Goal: Task Accomplishment & Management: Complete application form

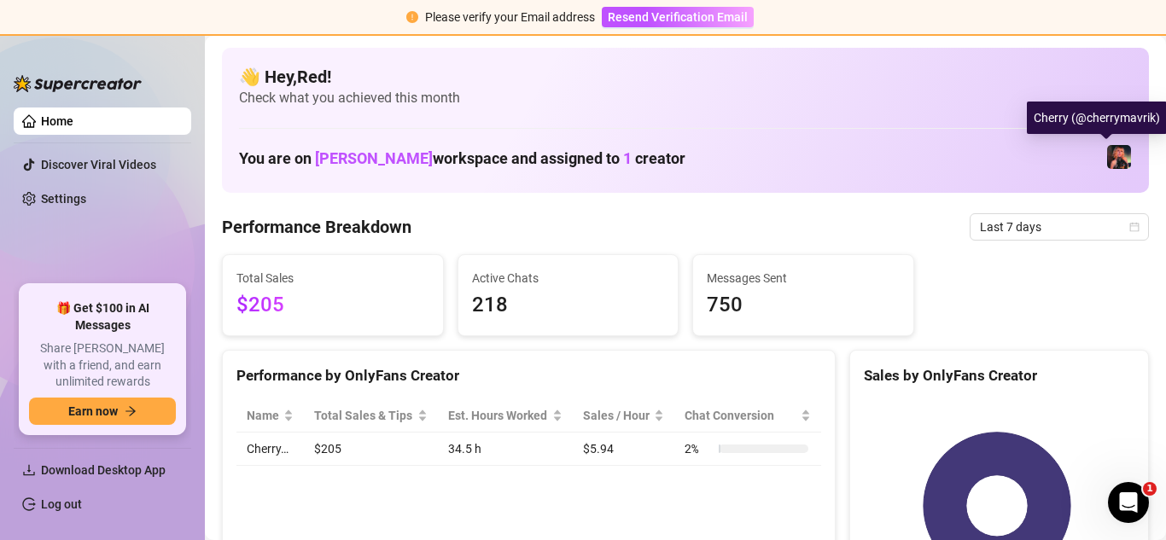
click at [1107, 155] on img at bounding box center [1119, 157] width 24 height 24
click at [1107, 149] on img at bounding box center [1119, 157] width 24 height 24
click at [1107, 148] on img at bounding box center [1119, 157] width 24 height 24
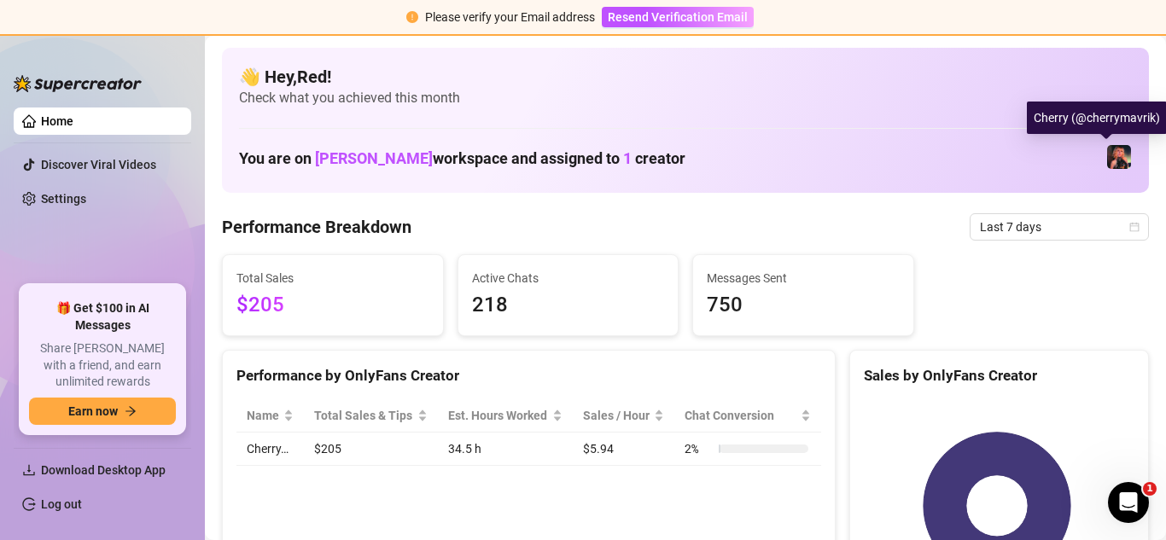
click at [1107, 148] on img at bounding box center [1119, 157] width 24 height 24
click at [1107, 158] on img at bounding box center [1119, 157] width 24 height 24
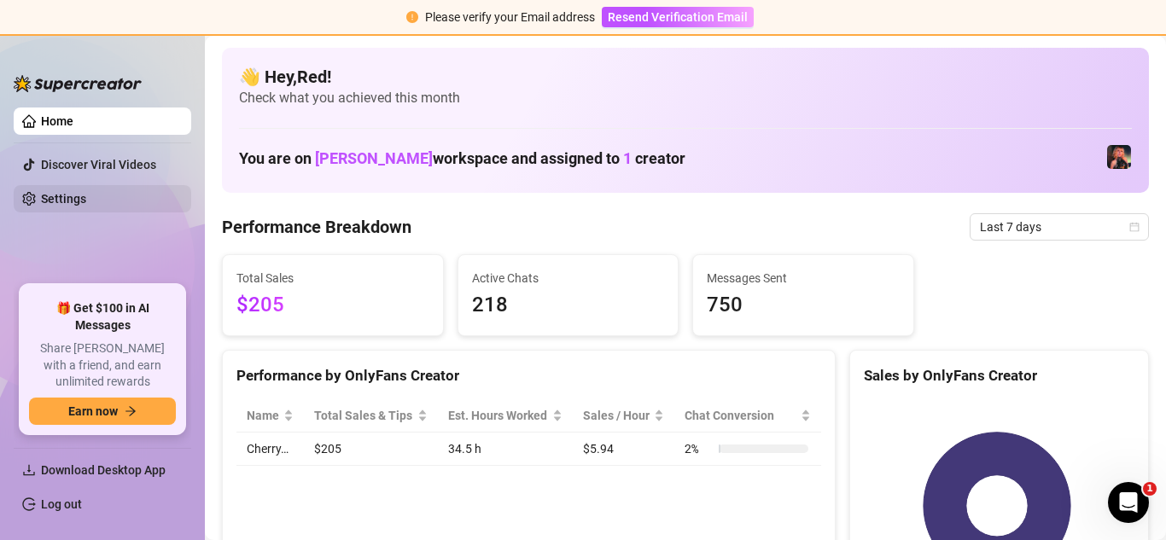
click at [86, 198] on link "Settings" at bounding box center [63, 199] width 45 height 14
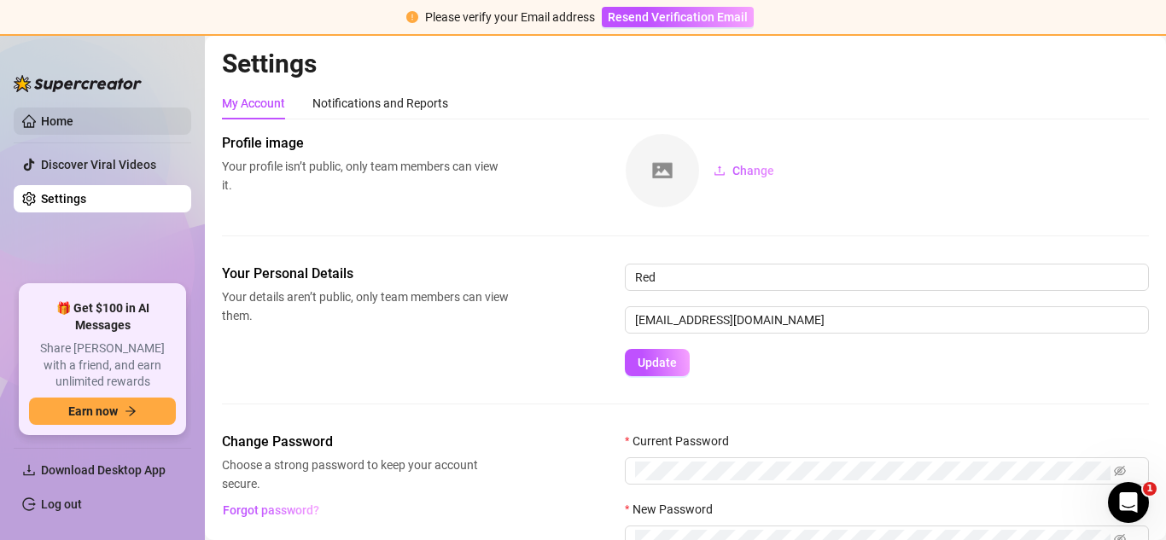
click at [73, 124] on link "Home" at bounding box center [57, 121] width 32 height 14
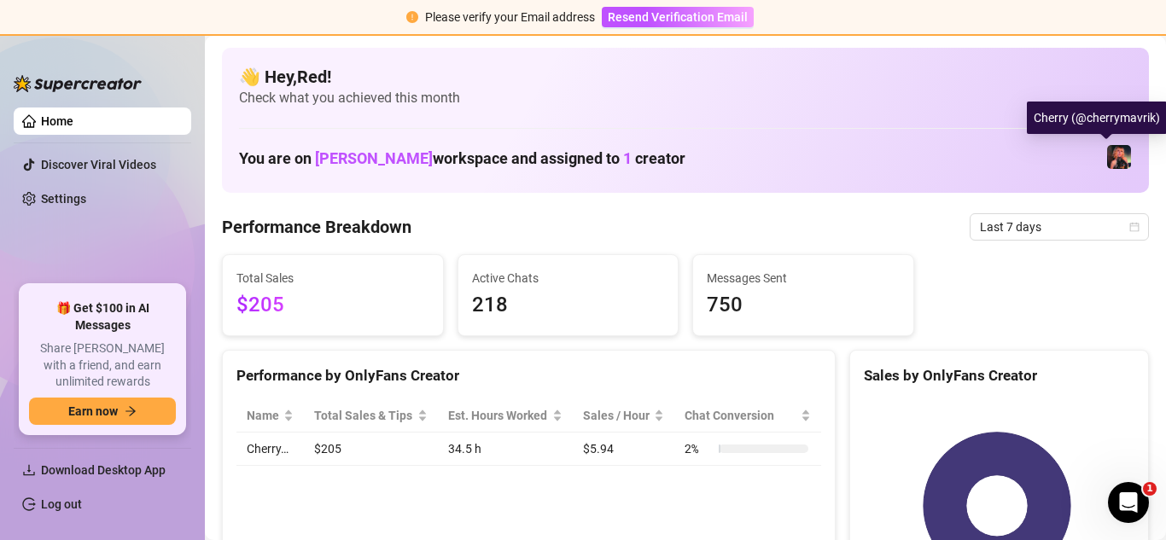
click at [1113, 158] on img at bounding box center [1119, 157] width 24 height 24
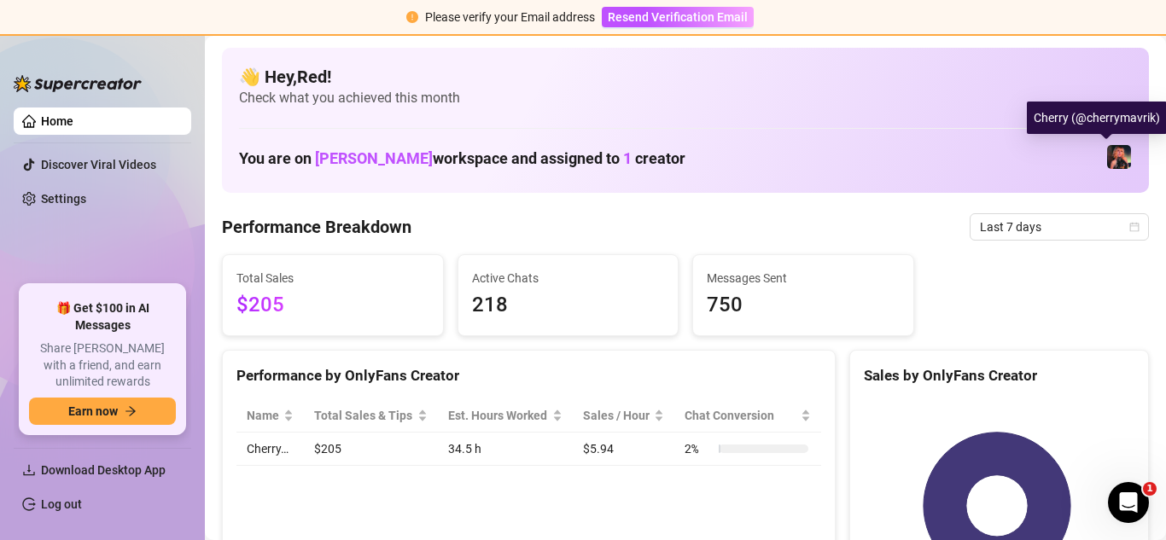
click at [1113, 158] on img at bounding box center [1119, 157] width 24 height 24
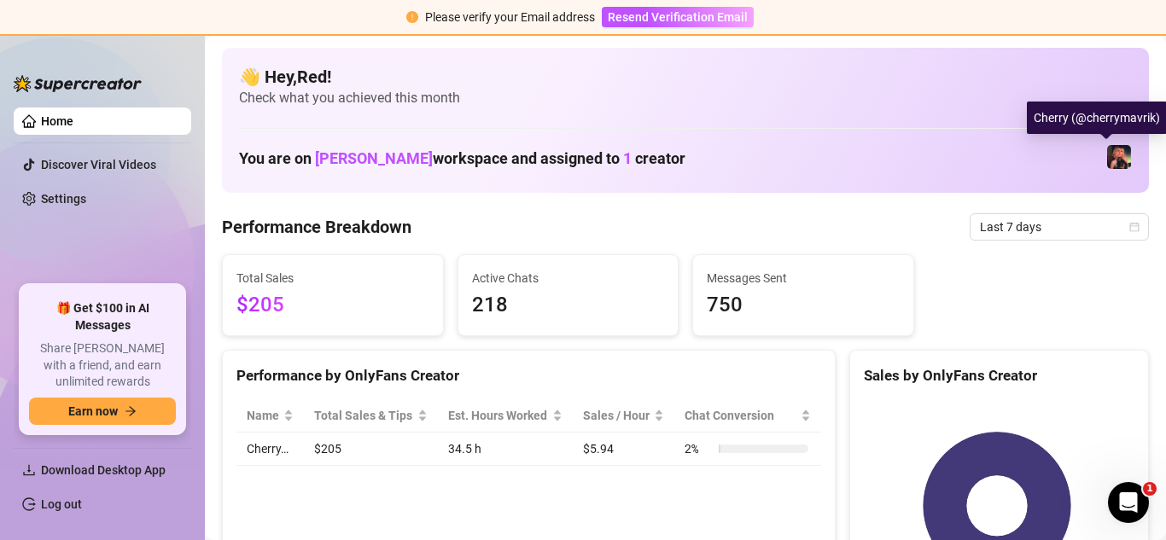
click at [1113, 158] on img at bounding box center [1119, 157] width 24 height 24
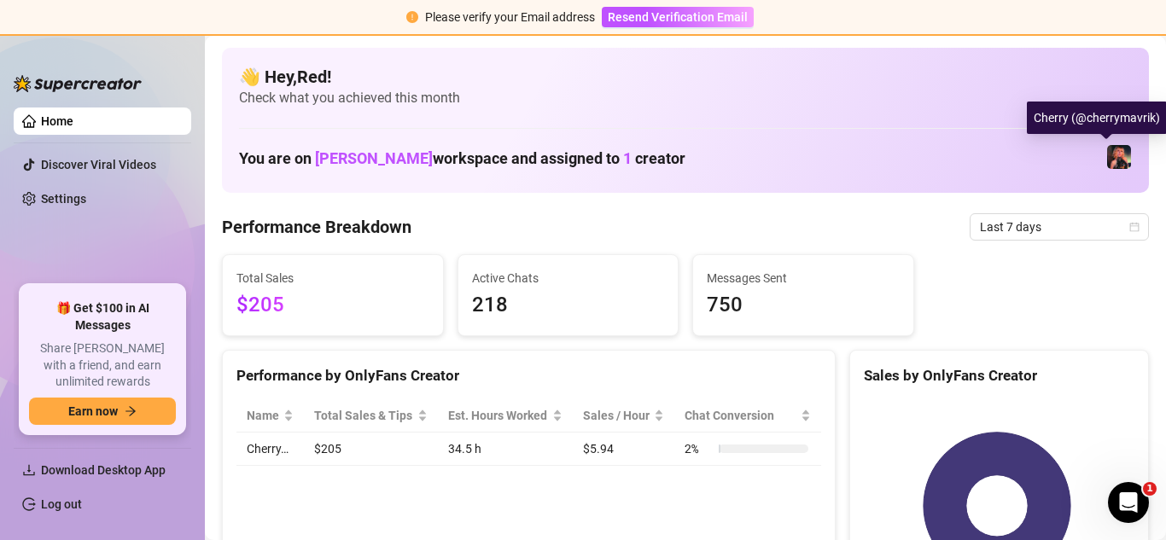
click at [1113, 158] on img at bounding box center [1119, 157] width 24 height 24
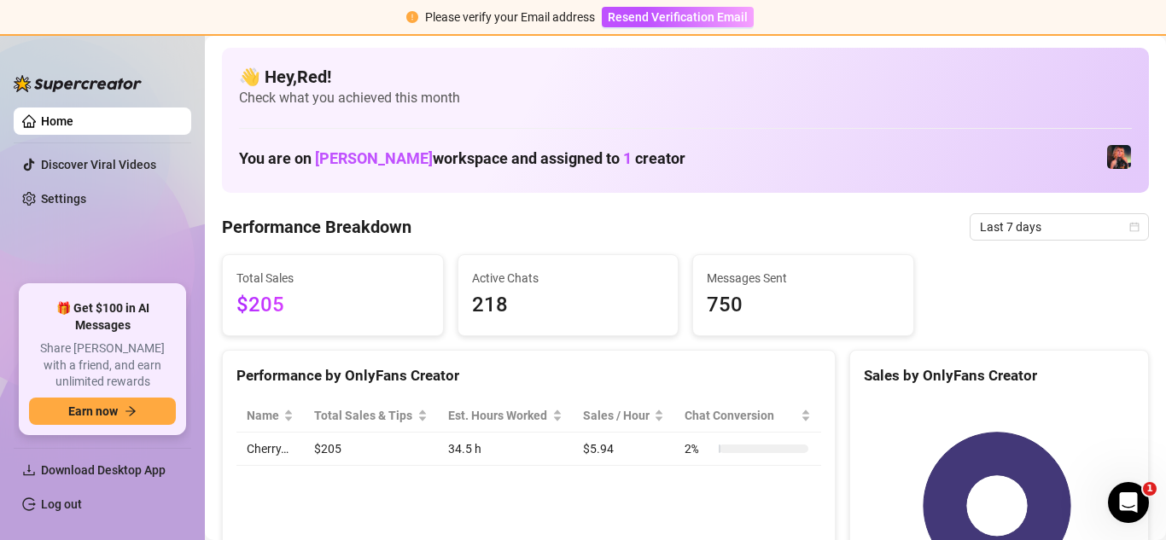
click at [1087, 154] on div "You are on Morgan Cleary workspace and assigned to 1 creator" at bounding box center [685, 157] width 893 height 37
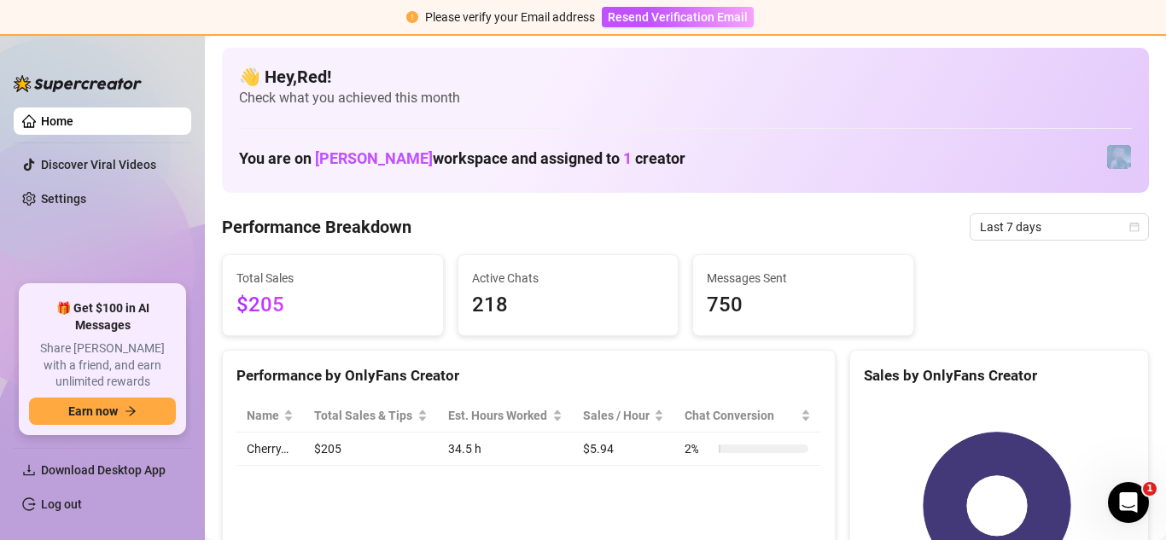
click at [1087, 154] on div "You are on Morgan Cleary workspace and assigned to 1 creator" at bounding box center [685, 157] width 893 height 37
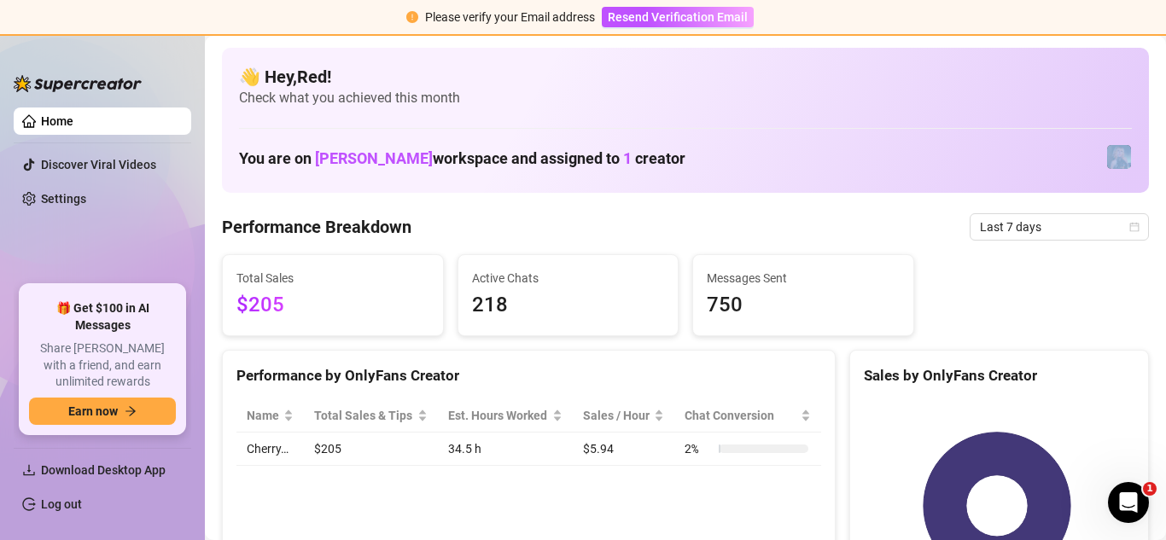
click at [1087, 154] on div "You are on Morgan Cleary workspace and assigned to 1 creator" at bounding box center [685, 157] width 893 height 37
click at [1108, 154] on img at bounding box center [1119, 157] width 24 height 24
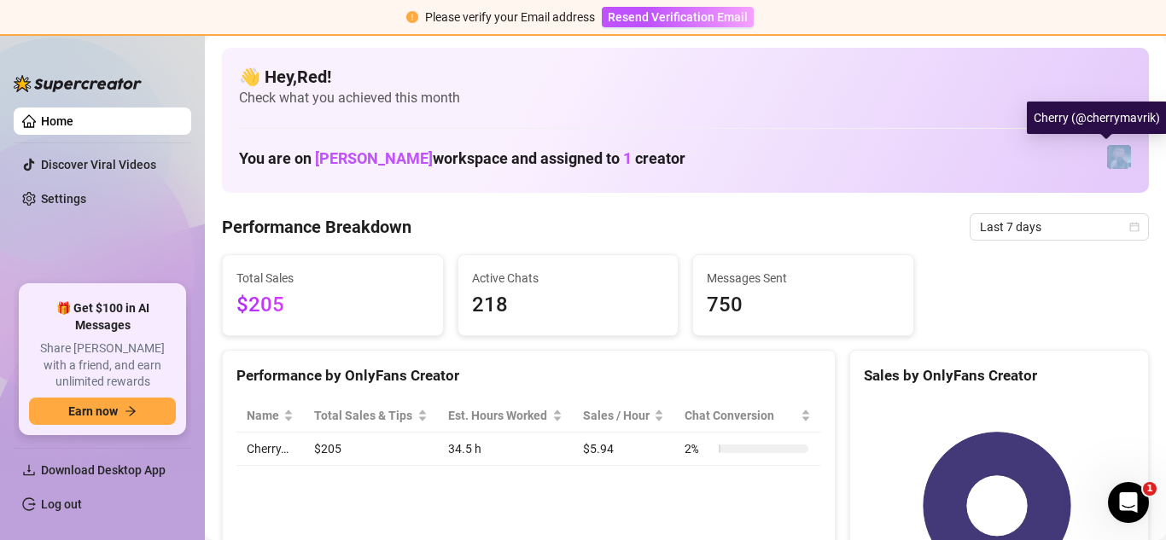
click at [1108, 154] on img at bounding box center [1119, 157] width 24 height 24
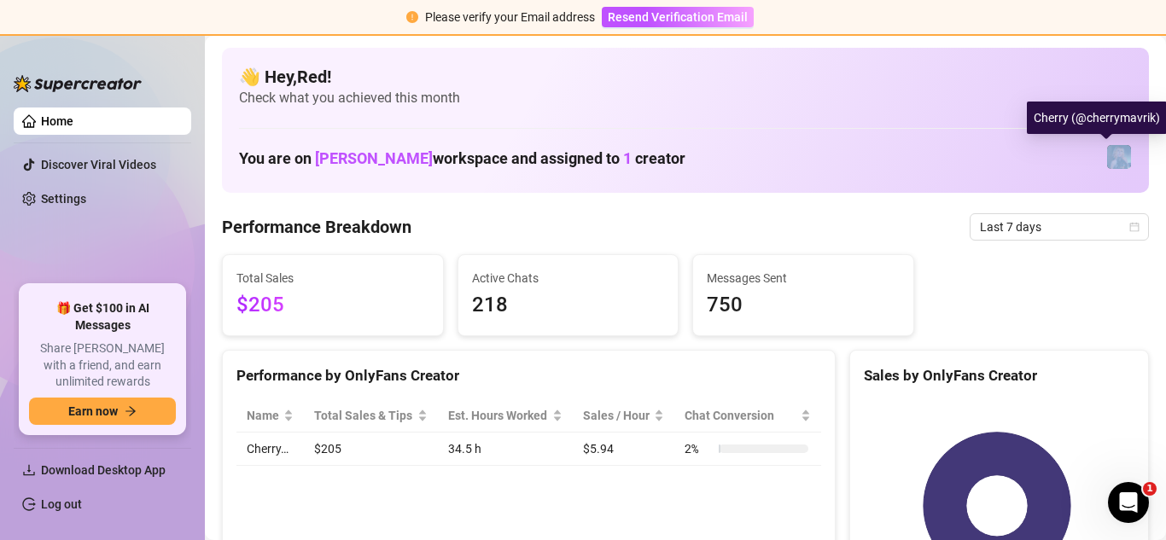
click at [1108, 154] on img at bounding box center [1119, 157] width 24 height 24
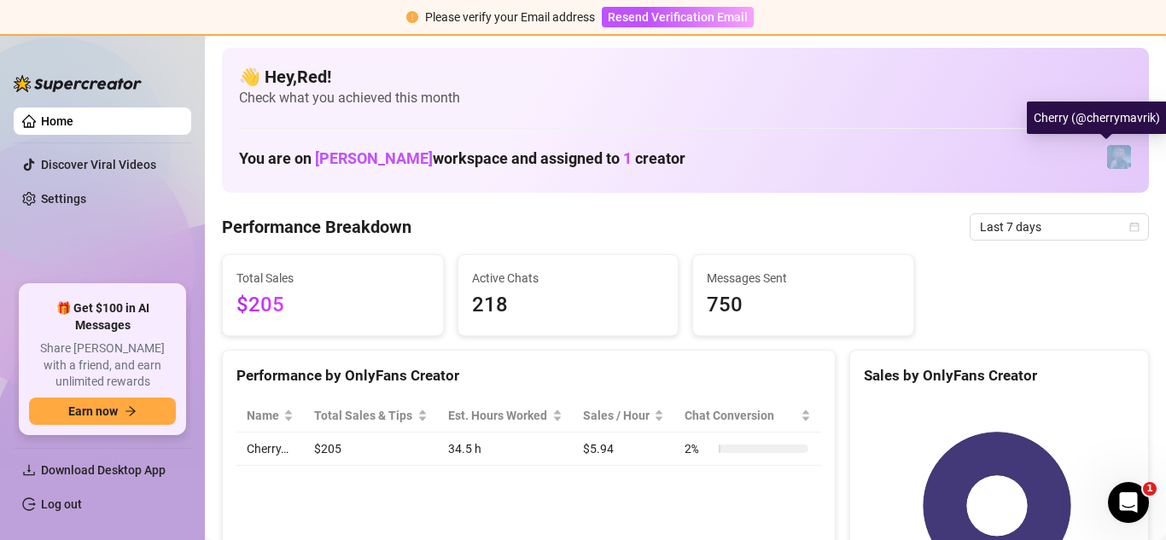
click at [1108, 154] on img at bounding box center [1119, 157] width 24 height 24
click at [1091, 153] on div "You are on Morgan Cleary workspace and assigned to 1 creator" at bounding box center [685, 157] width 893 height 37
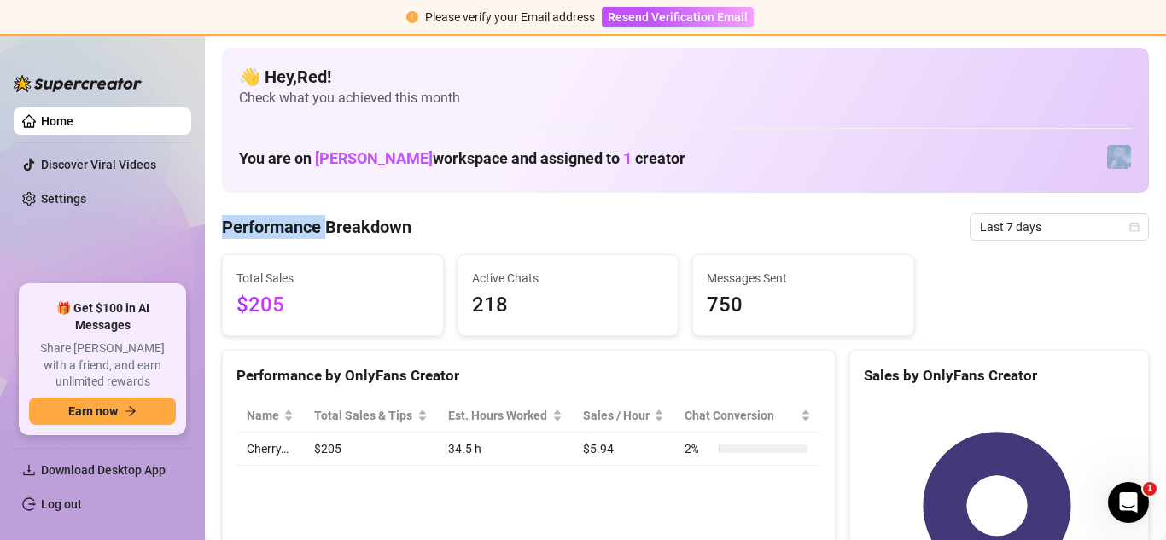
click at [1091, 153] on div "You are on Morgan Cleary workspace and assigned to 1 creator" at bounding box center [685, 157] width 893 height 37
click at [1107, 153] on img at bounding box center [1119, 157] width 24 height 24
click at [62, 119] on link "Home" at bounding box center [57, 121] width 32 height 14
click at [1107, 151] on img at bounding box center [1119, 157] width 24 height 24
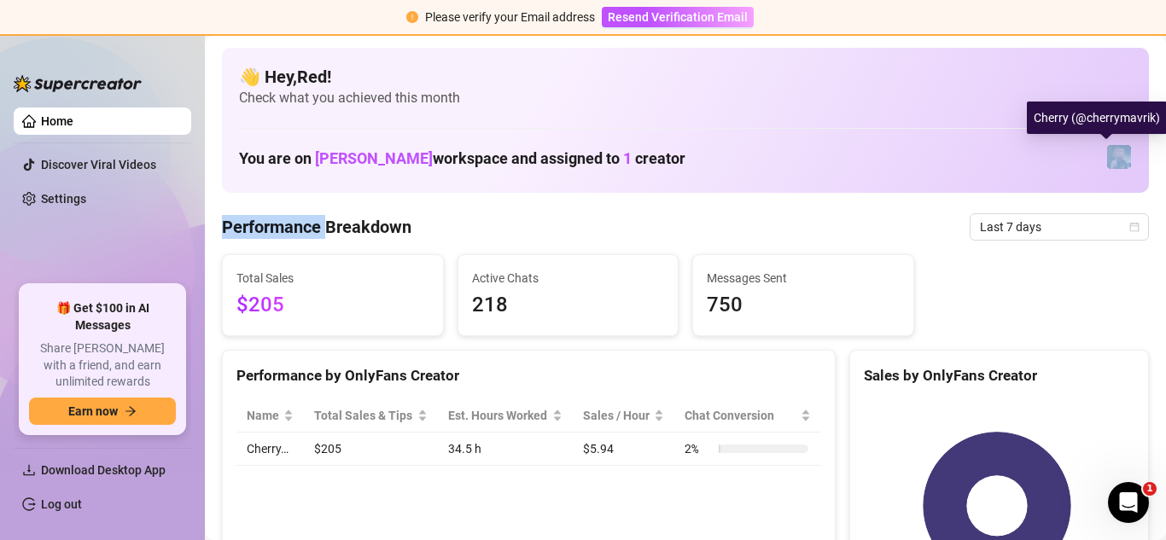
click at [1107, 151] on img at bounding box center [1119, 157] width 24 height 24
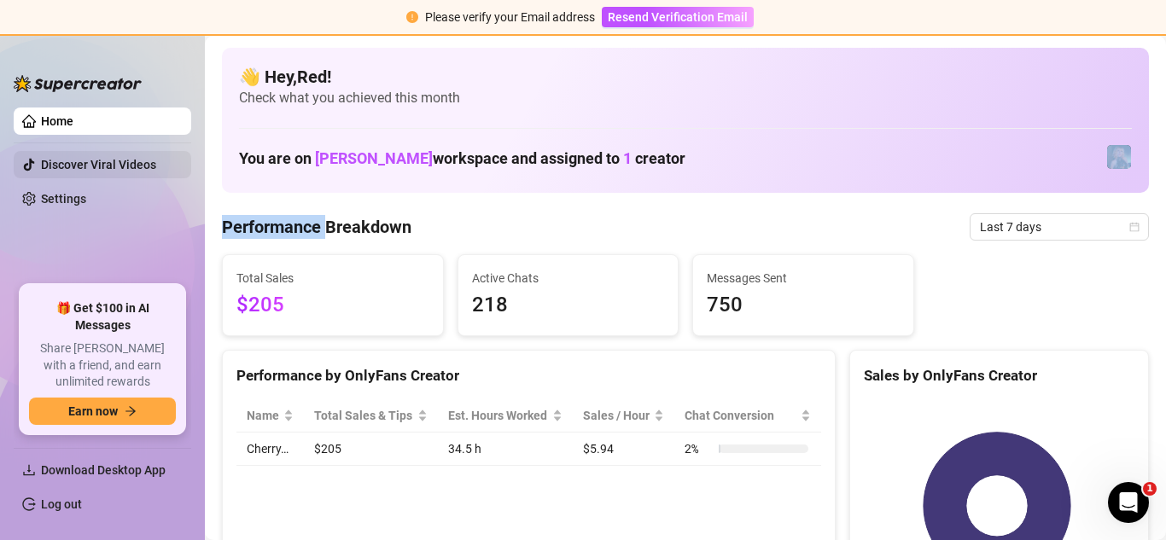
click at [101, 172] on link "Discover Viral Videos" at bounding box center [98, 165] width 115 height 14
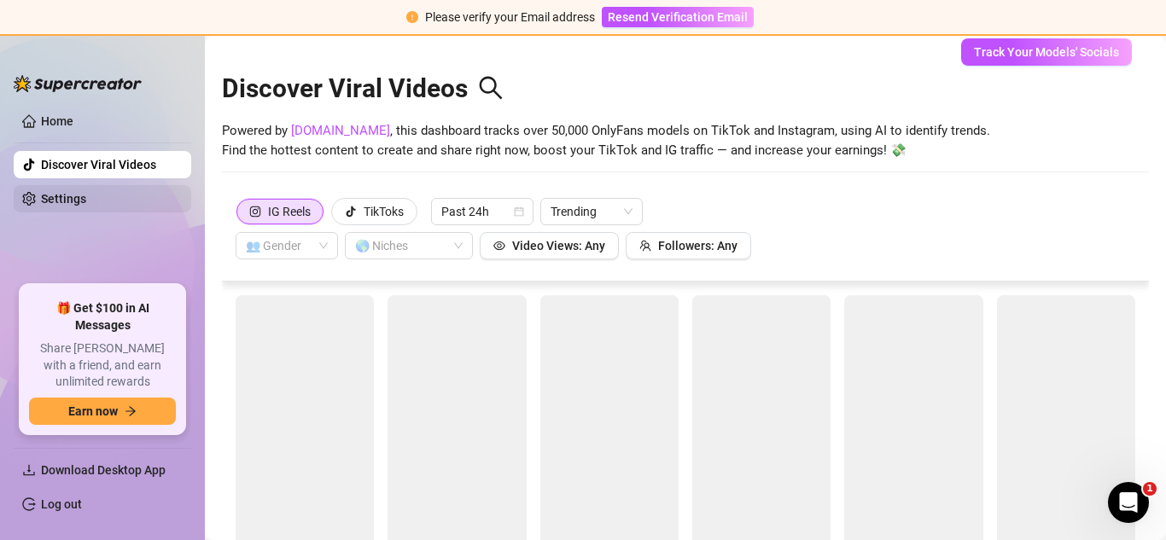
click at [86, 192] on link "Settings" at bounding box center [63, 199] width 45 height 14
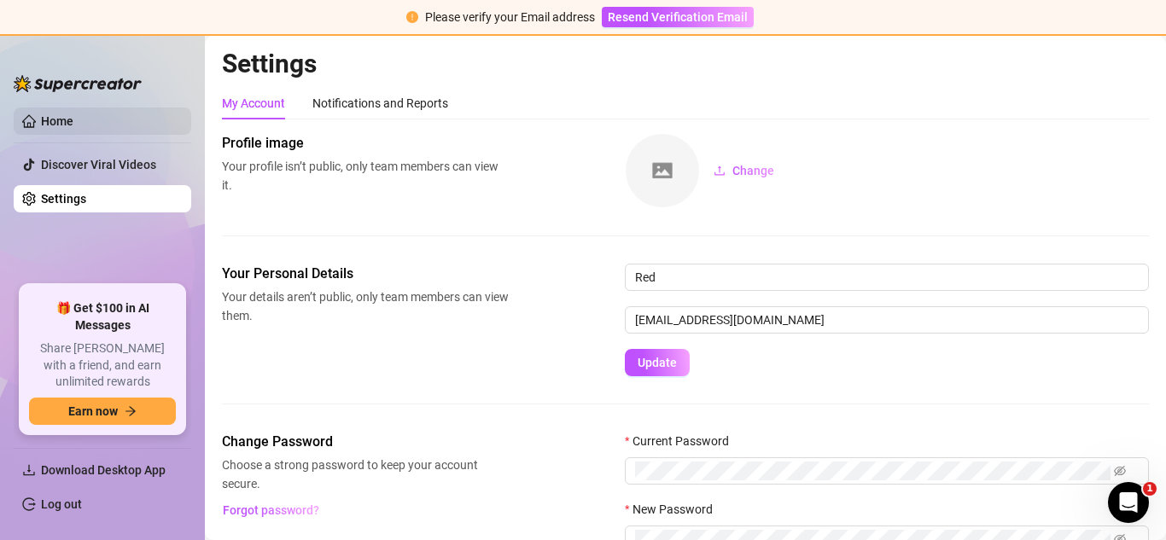
click at [73, 123] on link "Home" at bounding box center [57, 121] width 32 height 14
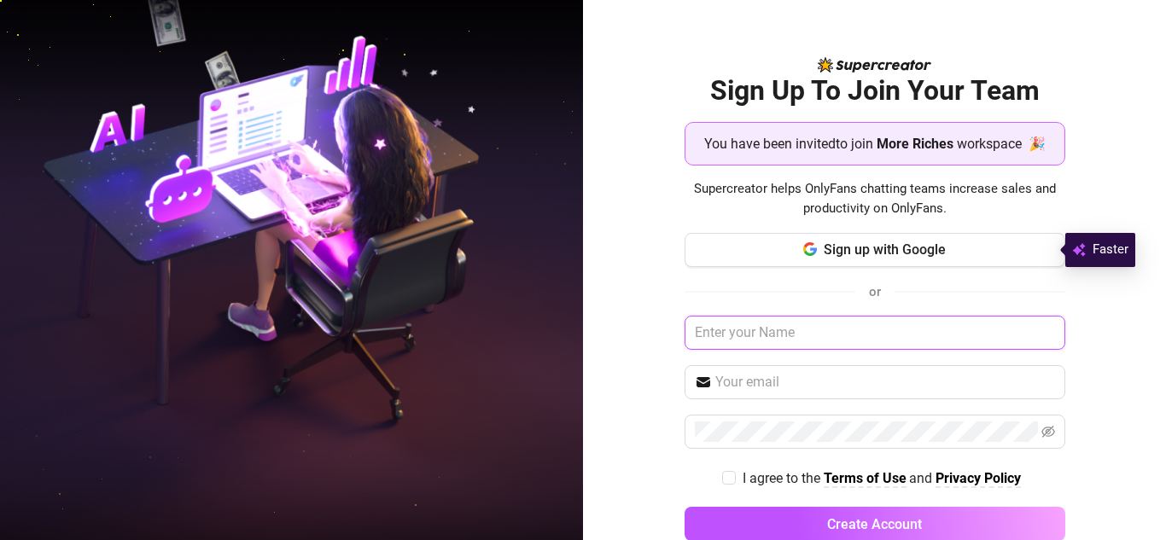
click at [800, 330] on input "text" at bounding box center [874, 333] width 381 height 34
type input "Red"
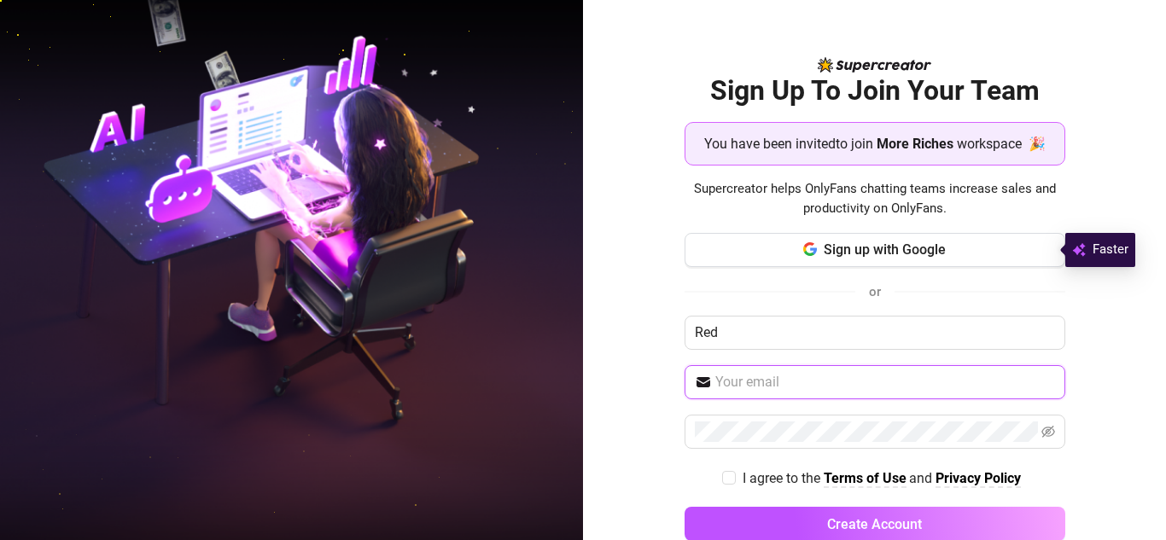
click at [792, 379] on input "text" at bounding box center [885, 382] width 340 height 20
type input "[EMAIL_ADDRESS][DOMAIN_NAME]"
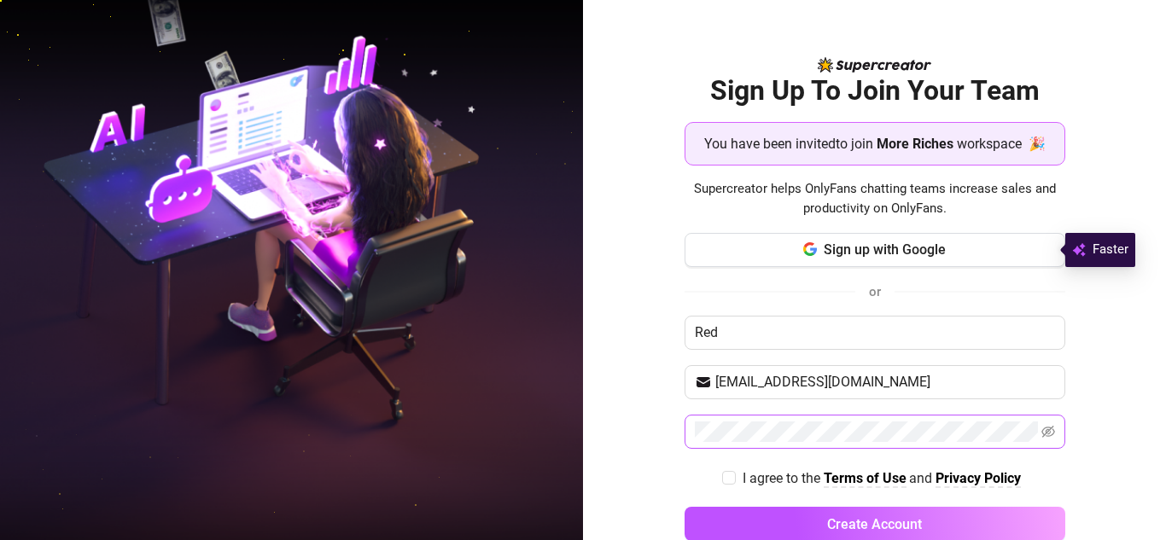
click at [1031, 418] on span at bounding box center [874, 432] width 381 height 34
click at [1041, 428] on icon "eye-invisible" at bounding box center [1048, 432] width 14 height 14
click at [1041, 428] on icon "eye" at bounding box center [1048, 432] width 14 height 14
click at [722, 480] on input "I agree to the Terms of Use and Privacy Policy" at bounding box center [728, 477] width 12 height 12
checkbox input "true"
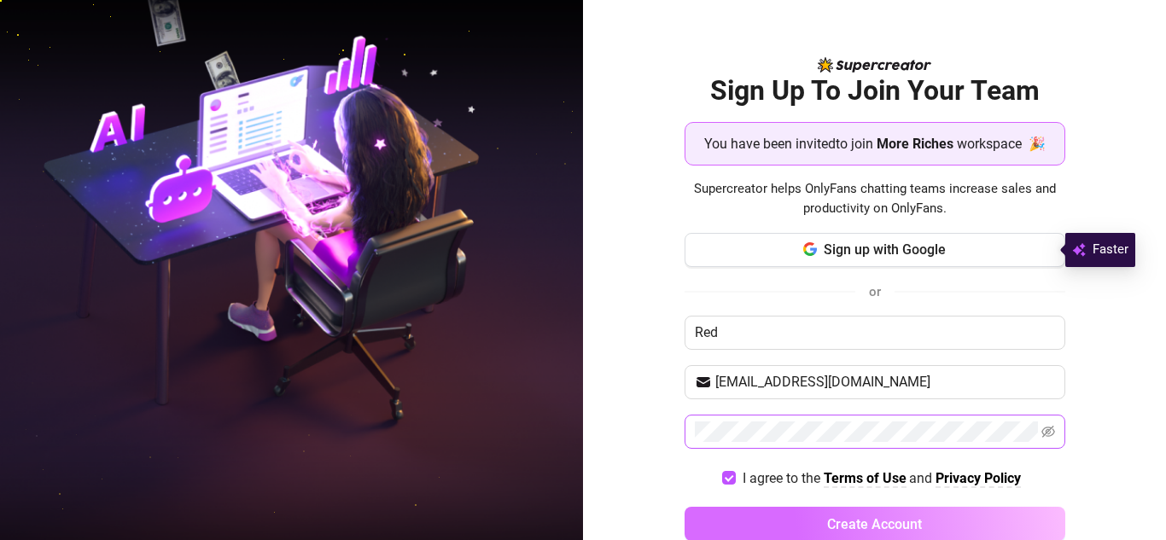
click at [772, 519] on button "Create Account" at bounding box center [874, 524] width 381 height 34
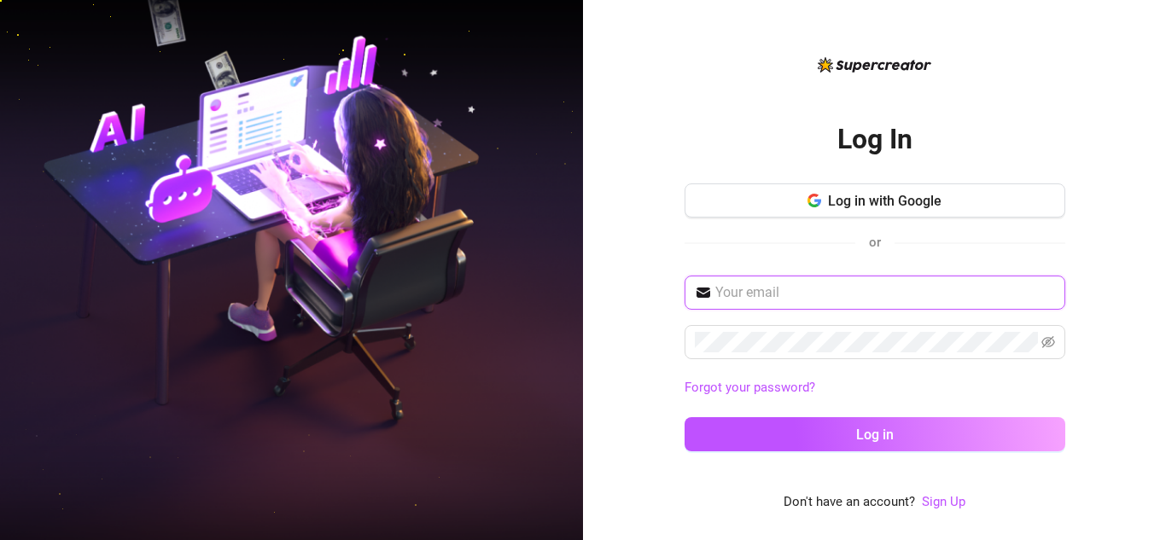
type input "[EMAIL_ADDRESS][DOMAIN_NAME]"
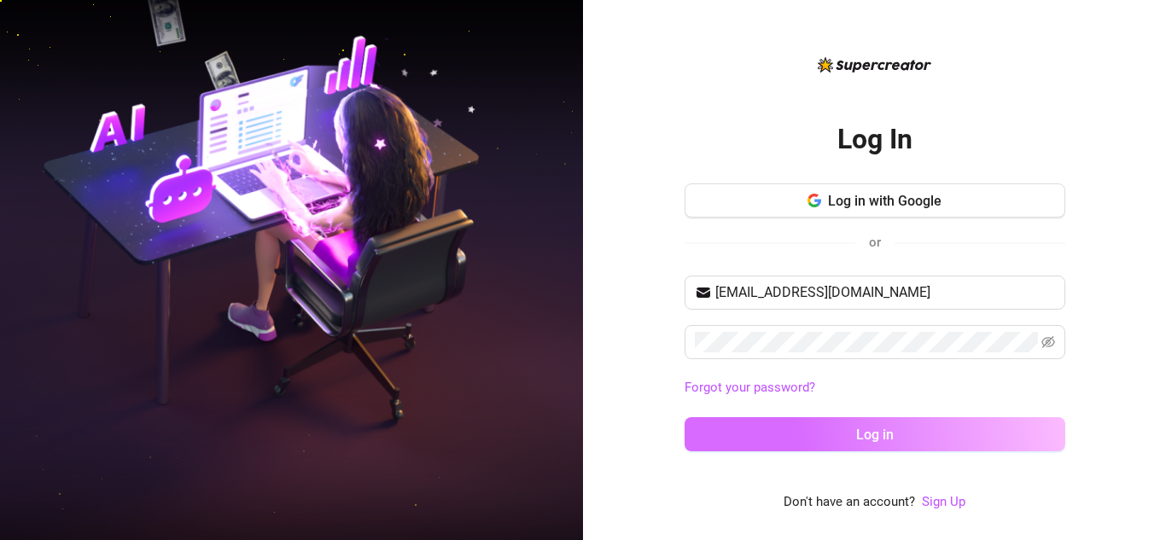
click at [829, 434] on button "Log in" at bounding box center [874, 434] width 381 height 34
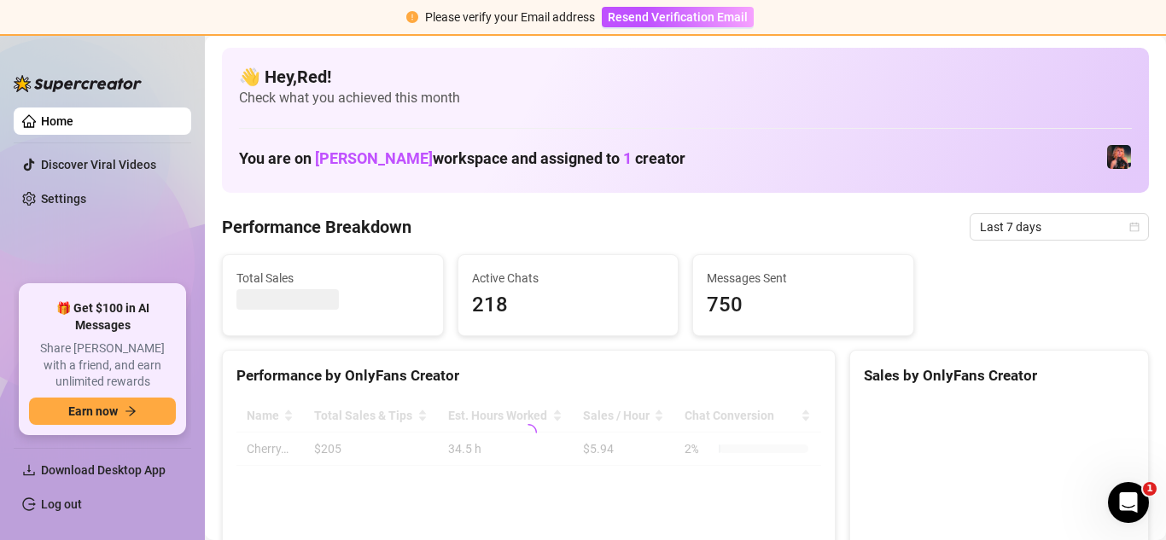
click at [188, 303] on div "🎁 Get $100 in AI Messages Share [PERSON_NAME] with a friend, and earn unlimited…" at bounding box center [102, 359] width 177 height 162
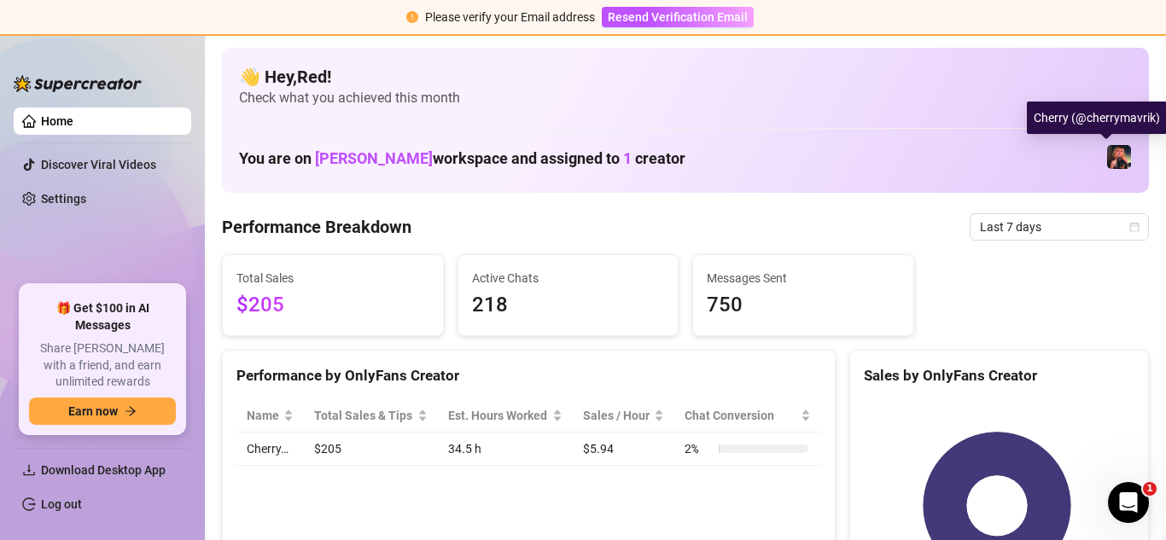
click at [1108, 154] on img at bounding box center [1119, 157] width 24 height 24
